Goal: Task Accomplishment & Management: Complete application form

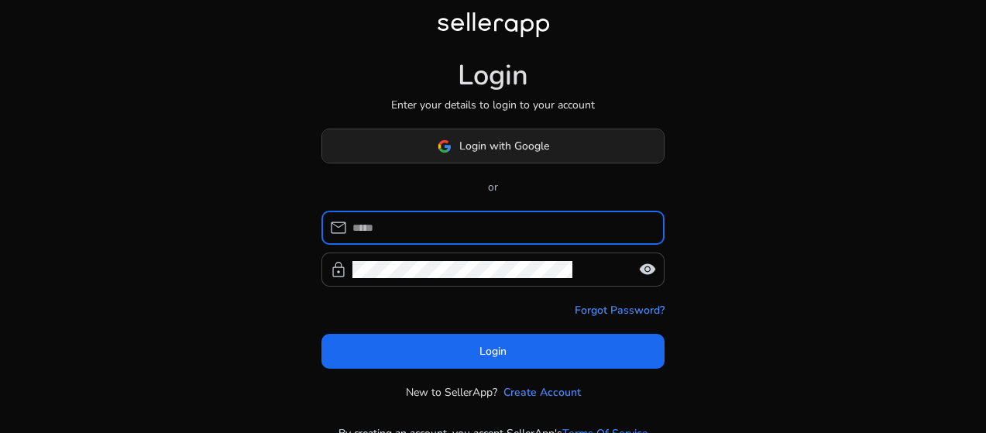
click at [528, 157] on span at bounding box center [493, 146] width 342 height 37
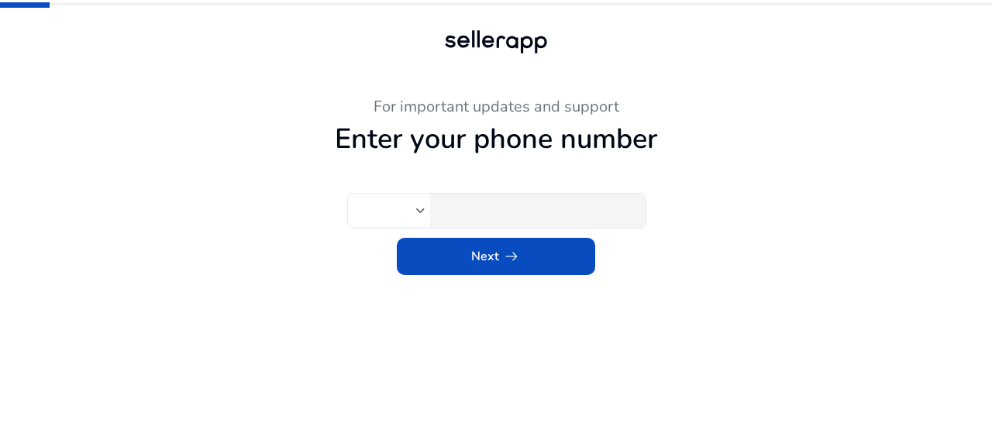
type input "***"
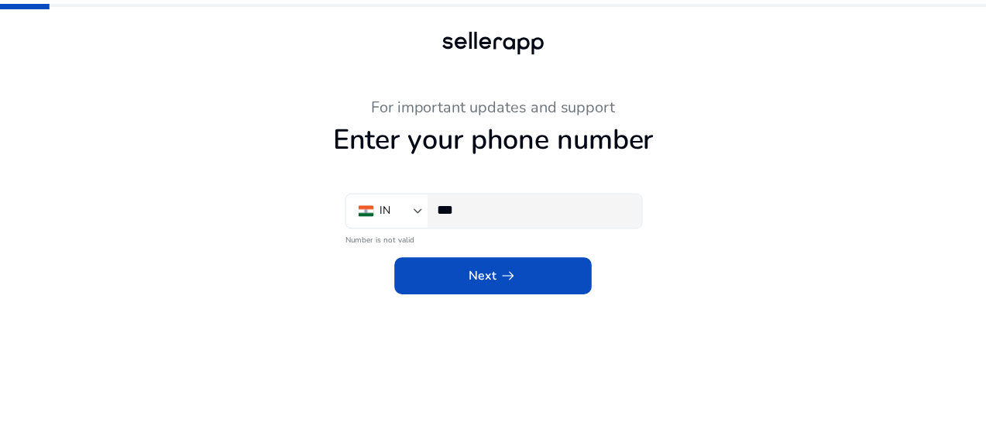
scroll to position [1, 0]
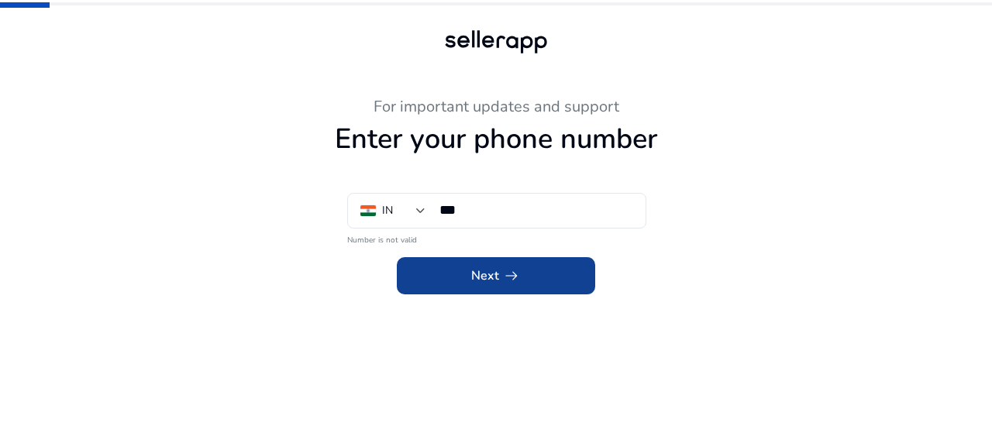
click at [512, 269] on span "arrow_right_alt" at bounding box center [511, 276] width 19 height 19
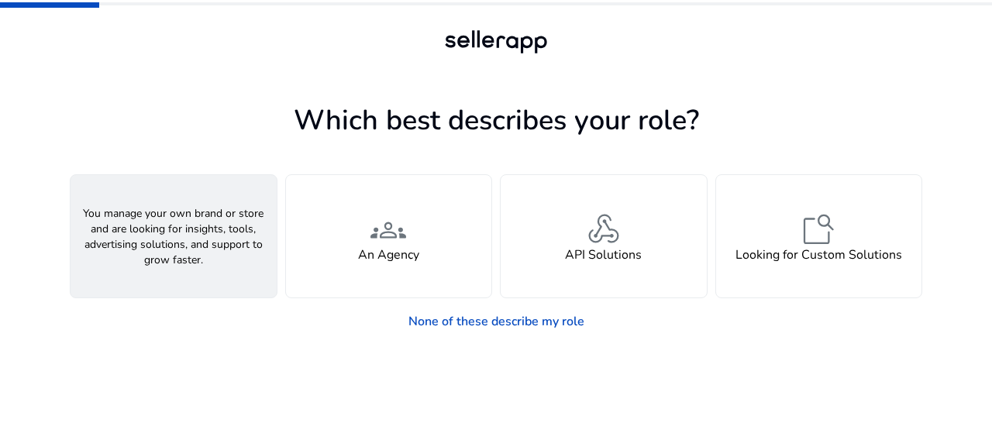
click at [200, 246] on div "person A Seller" at bounding box center [174, 236] width 206 height 122
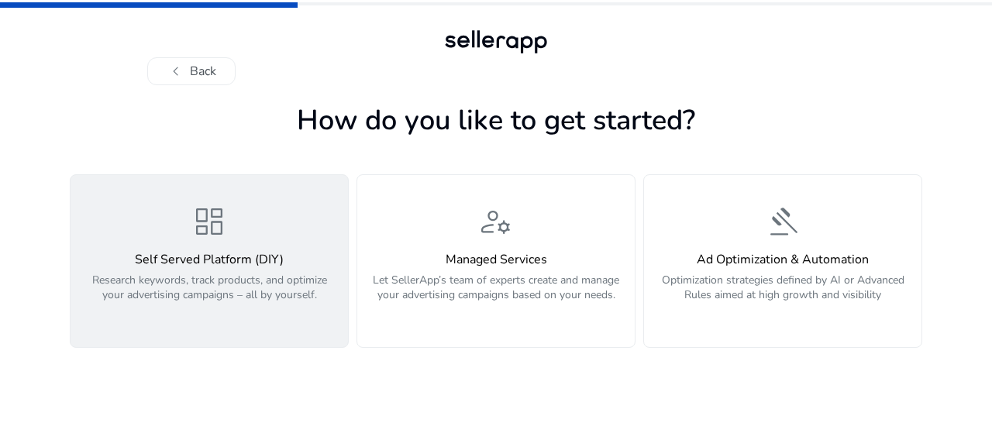
click at [184, 287] on p "Research keywords, track products, and optimize your advertising campaigns – al…" at bounding box center [209, 296] width 259 height 46
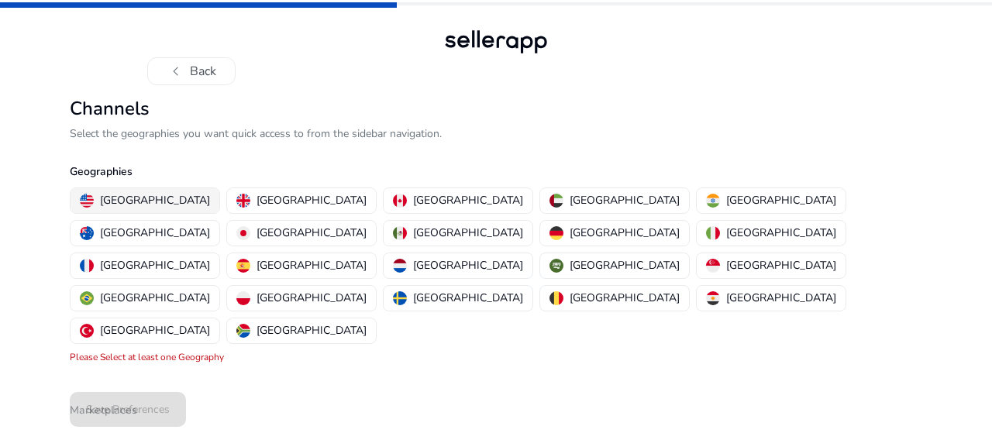
click at [115, 205] on p "United States" at bounding box center [155, 200] width 110 height 16
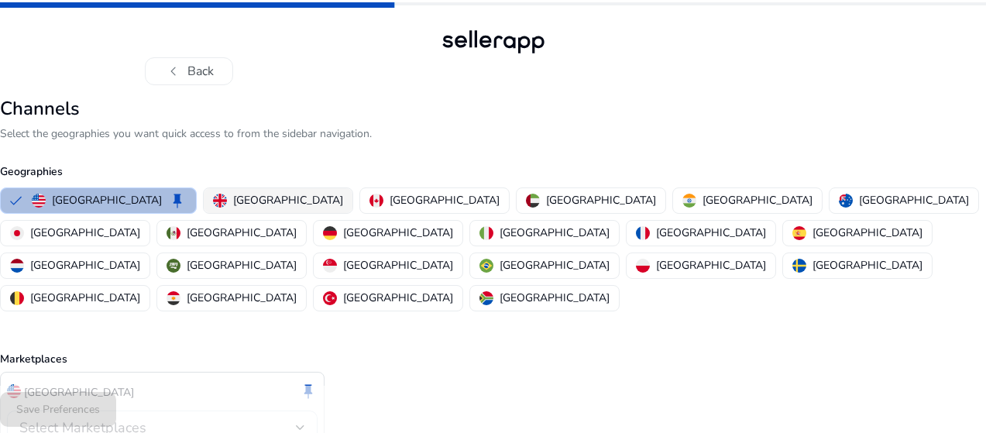
click at [312, 202] on p "United Kingdom" at bounding box center [288, 200] width 110 height 16
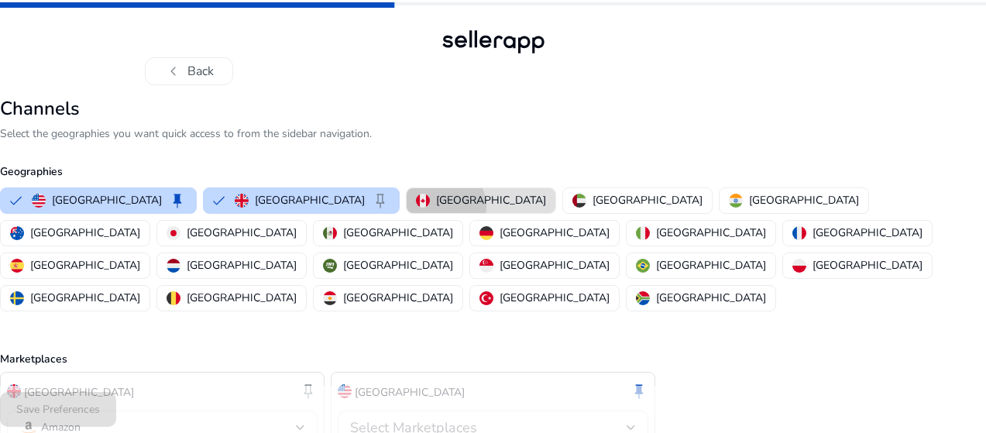
click at [436, 207] on p "Canada" at bounding box center [491, 200] width 110 height 16
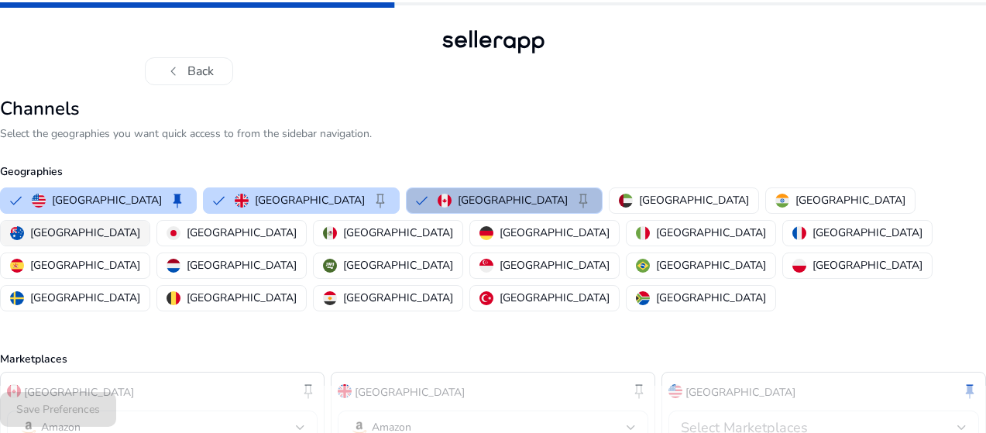
click at [140, 225] on p "Australia" at bounding box center [85, 233] width 110 height 16
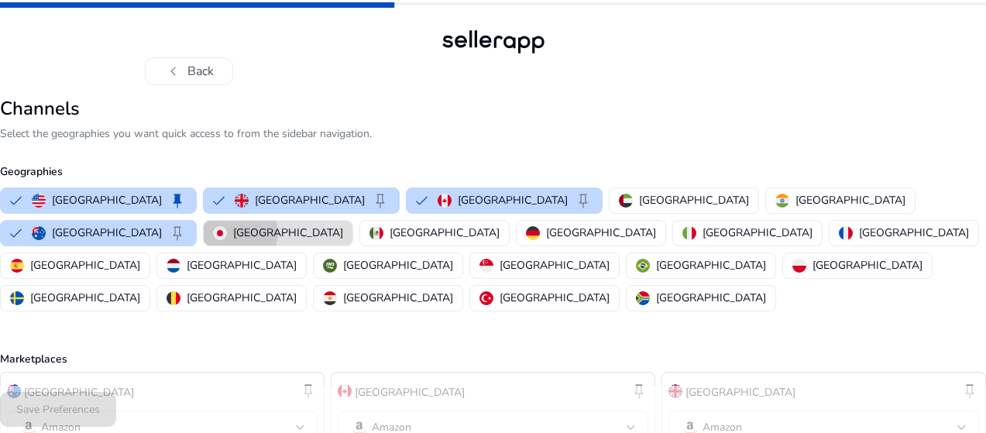
click at [233, 233] on p "Japan" at bounding box center [288, 233] width 110 height 16
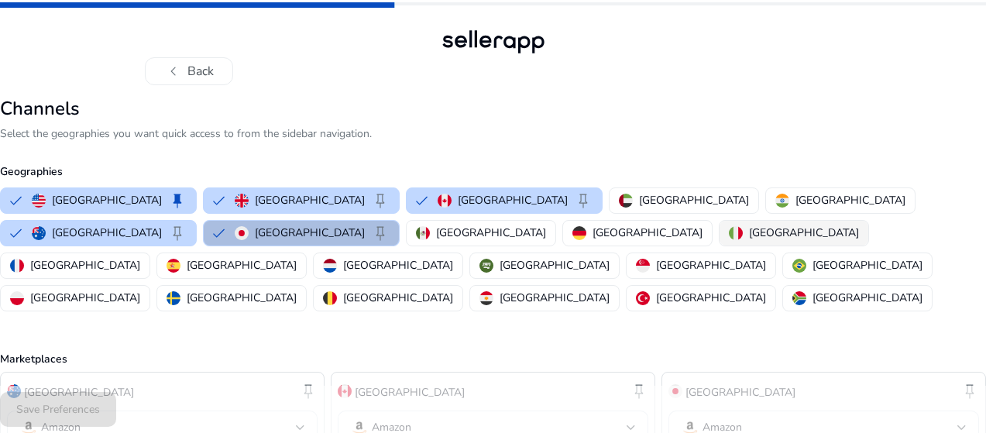
click at [749, 235] on p "Italy" at bounding box center [804, 233] width 110 height 16
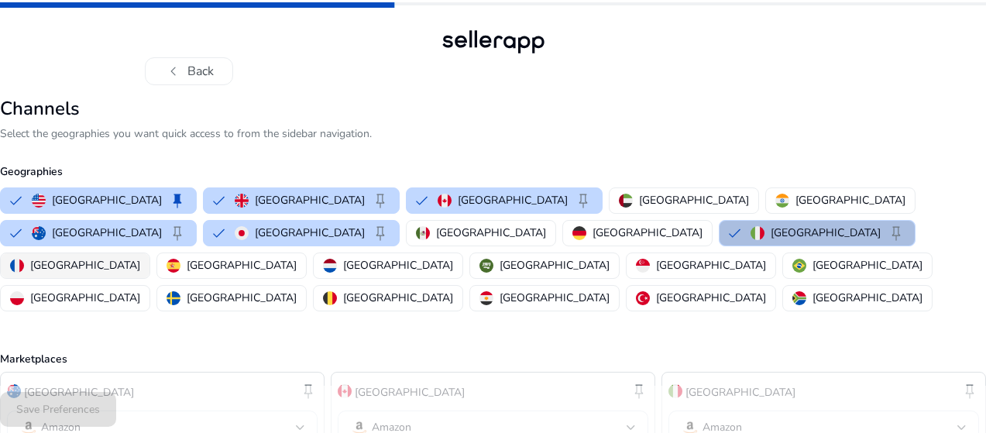
click at [140, 257] on p "France" at bounding box center [85, 265] width 110 height 16
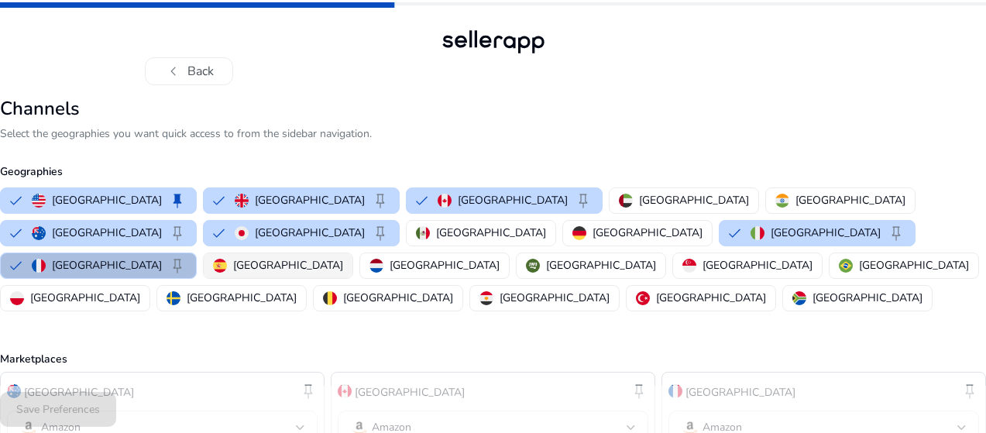
click at [343, 257] on p "Spain" at bounding box center [288, 265] width 110 height 16
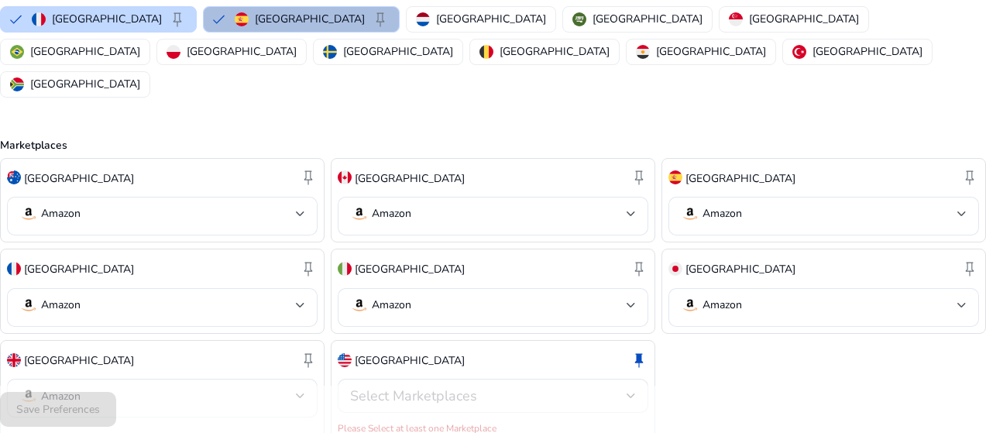
scroll to position [250, 0]
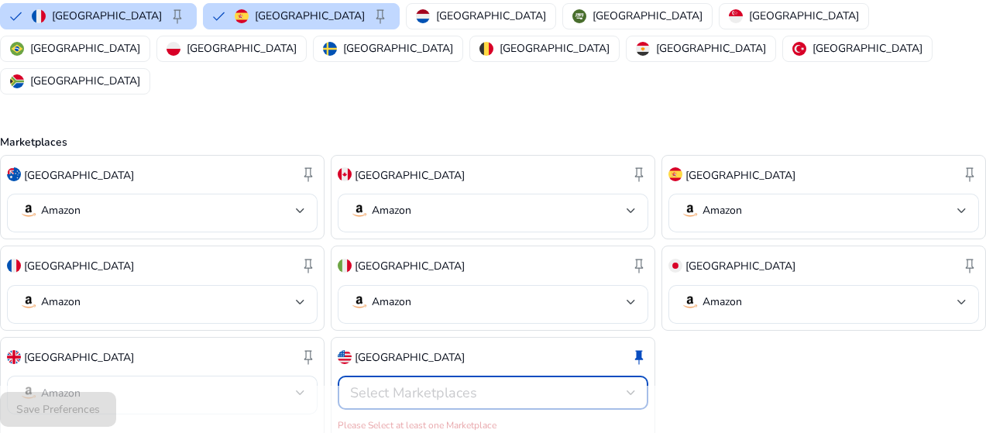
click at [442, 384] on div "Select Marketplaces" at bounding box center [493, 393] width 286 height 19
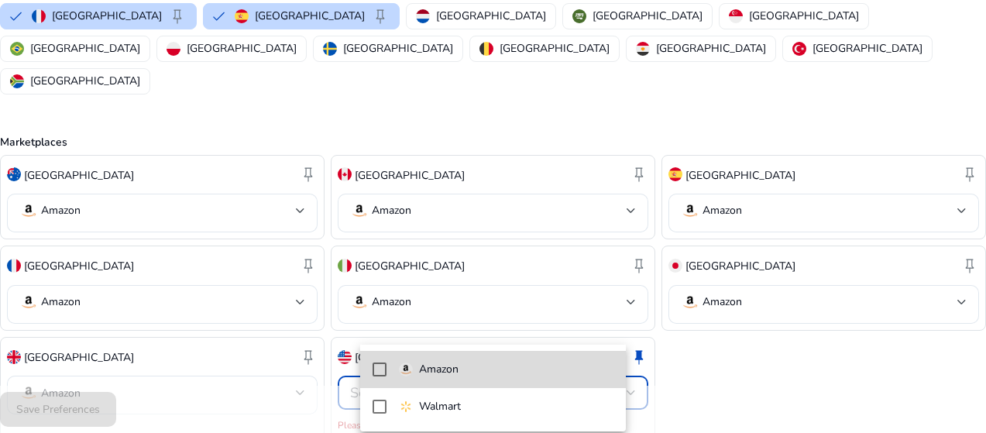
click at [429, 385] on mat-option "Amazon" at bounding box center [493, 369] width 266 height 37
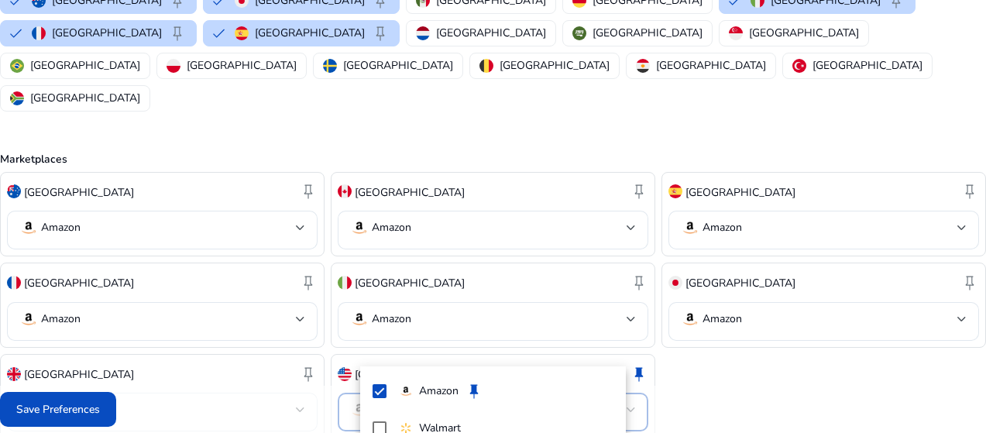
click at [708, 316] on div at bounding box center [493, 216] width 986 height 433
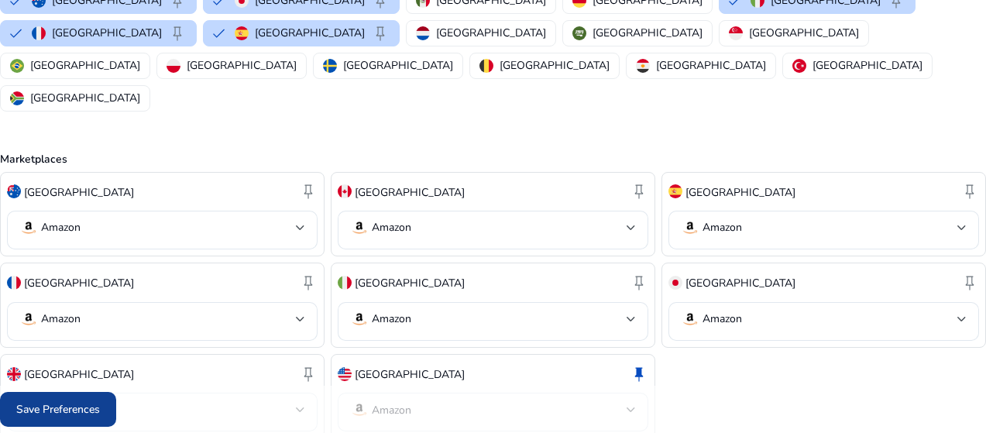
click at [100, 407] on span "Save Preferences" at bounding box center [58, 409] width 84 height 16
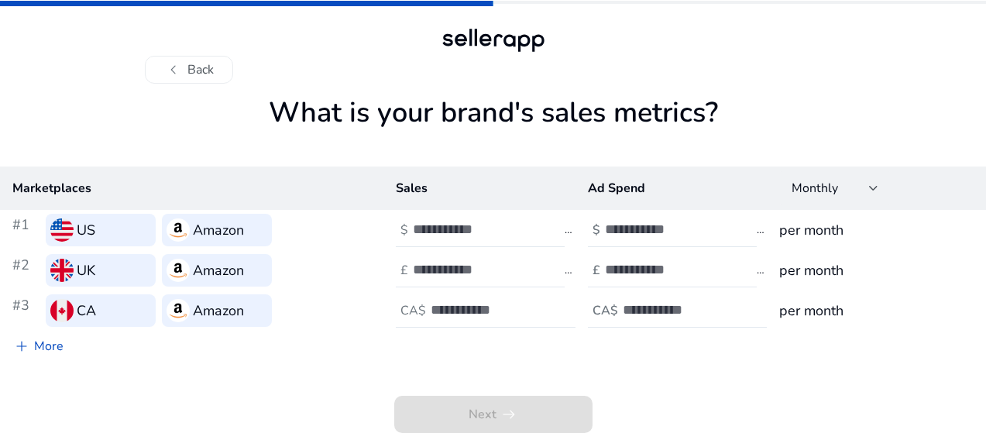
scroll to position [2, 0]
click at [207, 67] on button "chevron_left Back" at bounding box center [189, 70] width 88 height 28
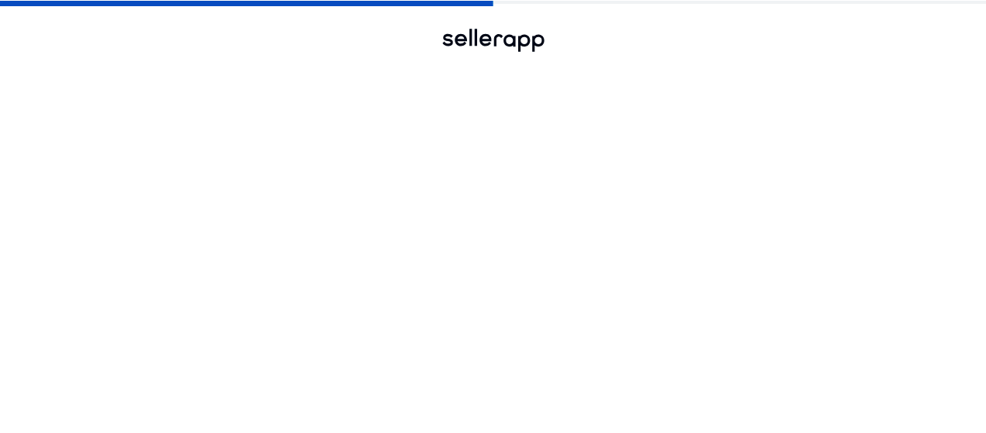
scroll to position [0, 0]
